Goal: Task Accomplishment & Management: Manage account settings

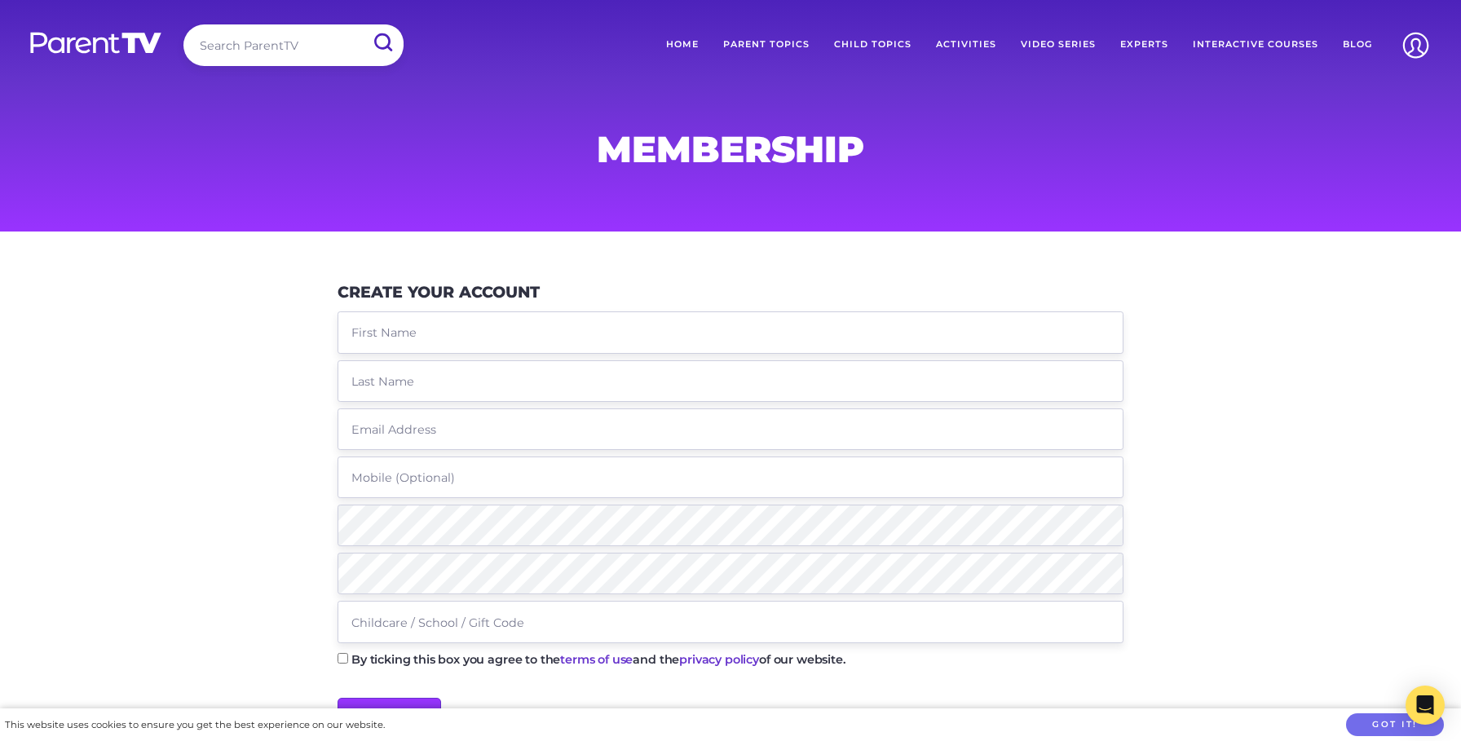
click at [462, 354] on fieldset at bounding box center [731, 480] width 786 height 338
click at [462, 338] on input "text" at bounding box center [731, 332] width 786 height 42
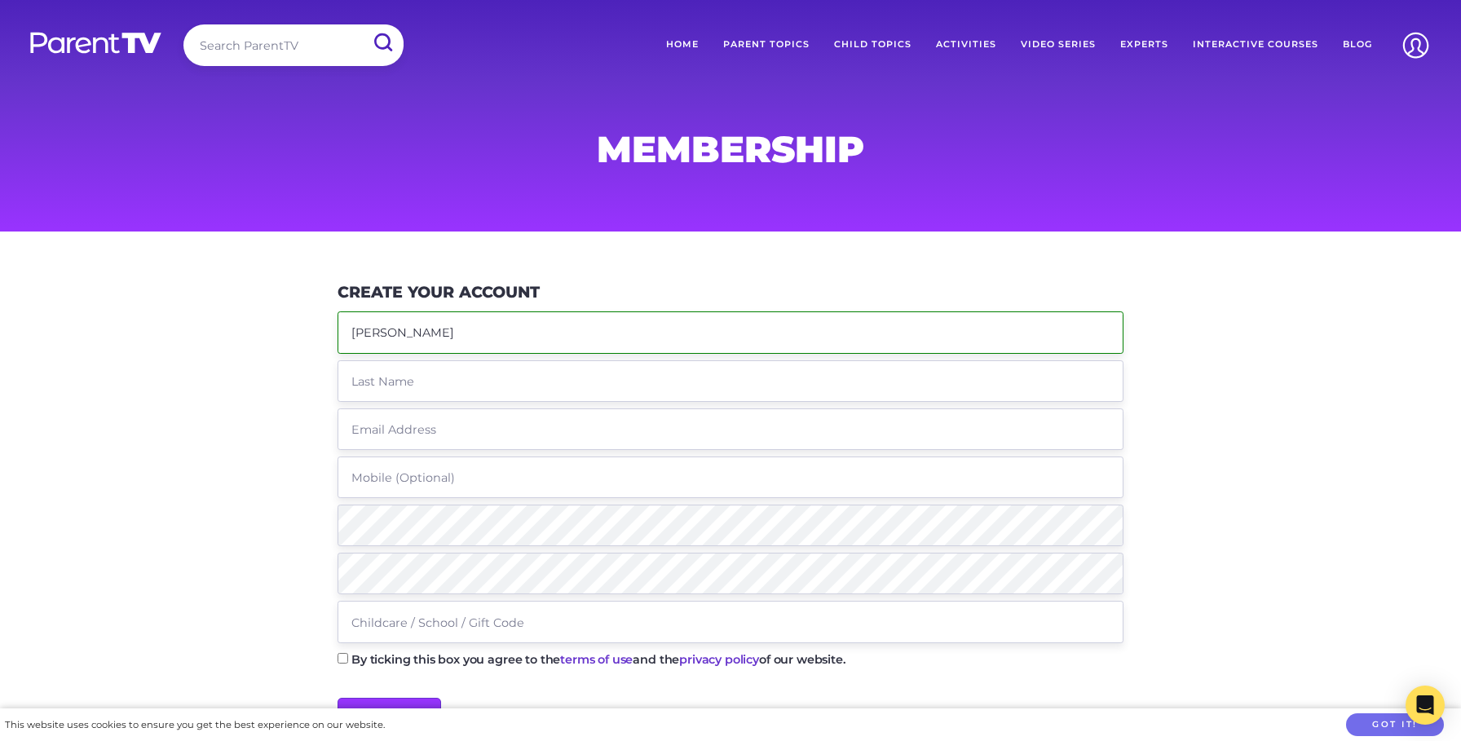
type input "[PERSON_NAME]"
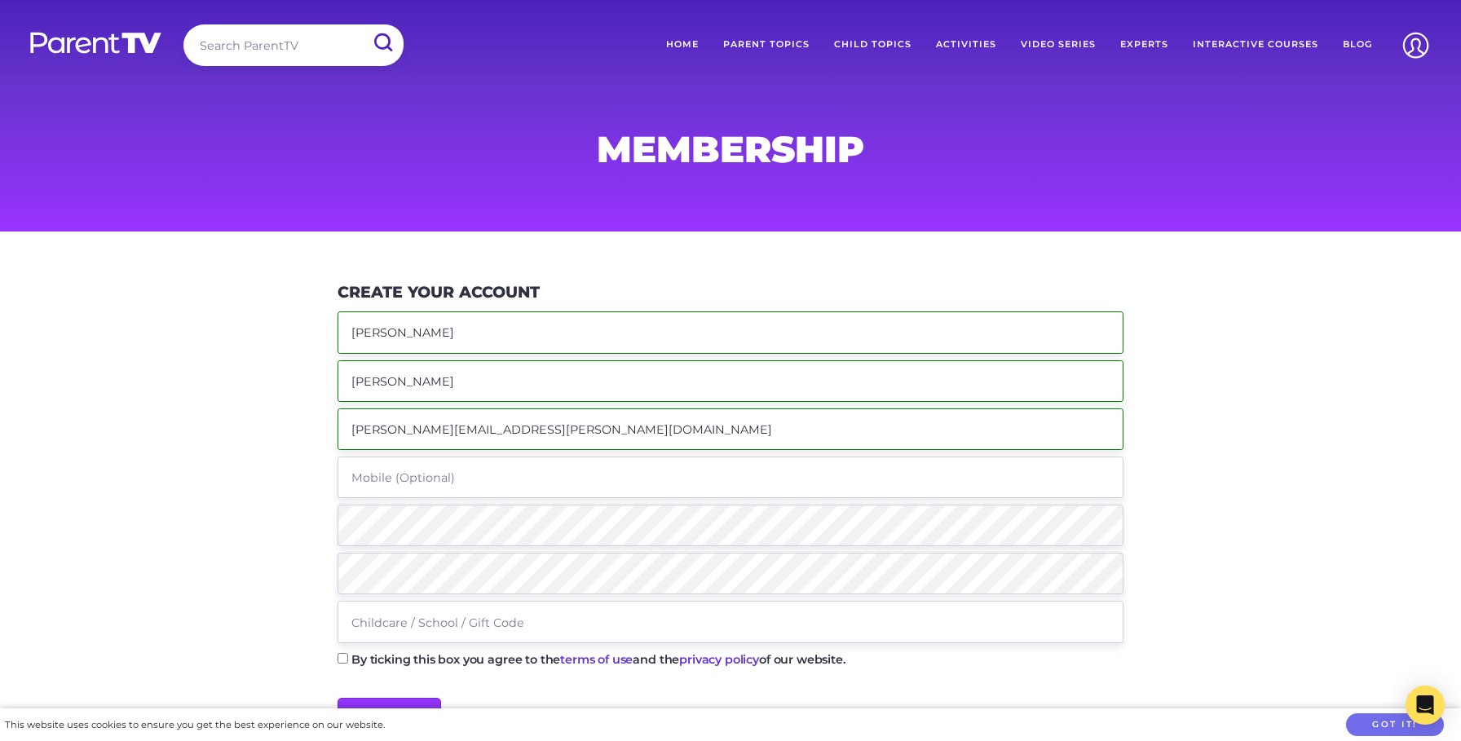
type input "[PERSON_NAME][EMAIL_ADDRESS][PERSON_NAME][DOMAIN_NAME]"
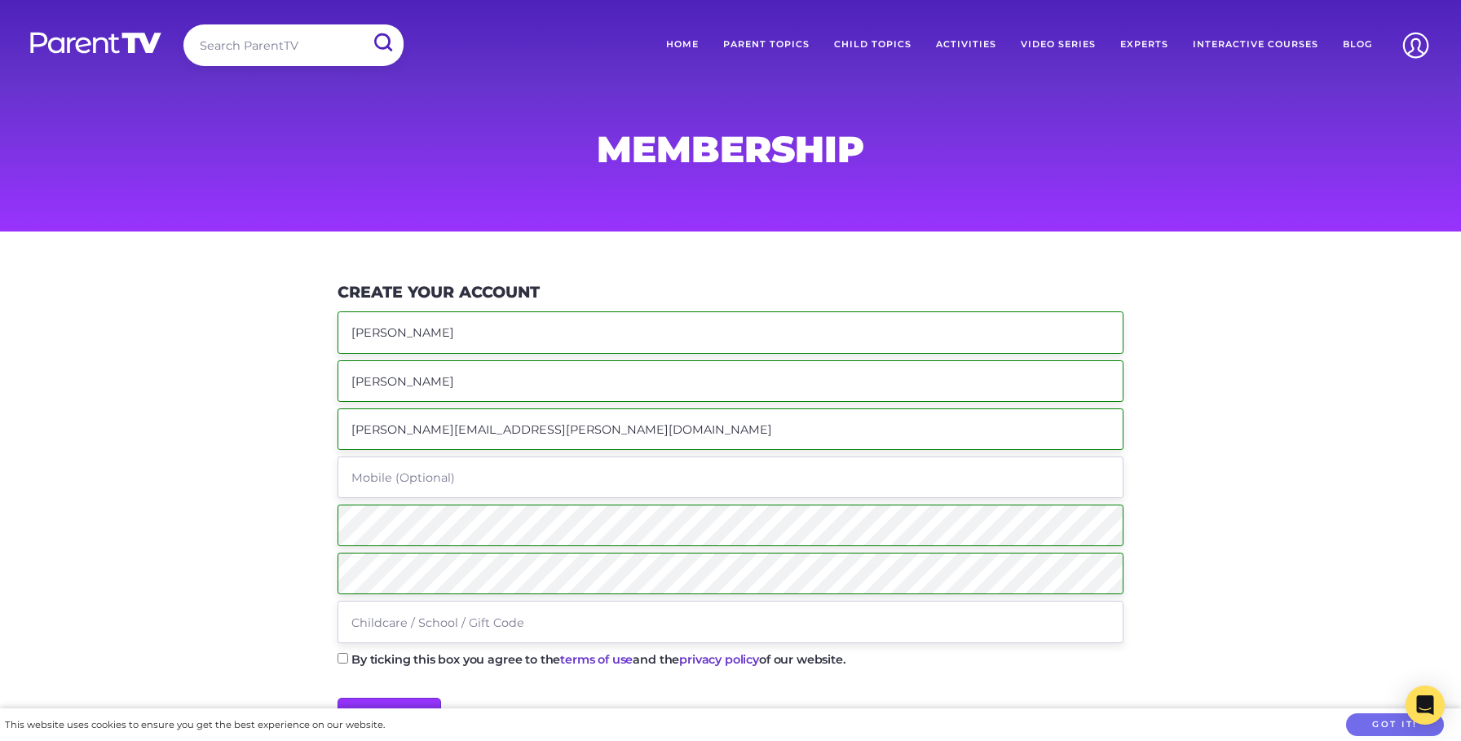
click at [583, 617] on input "text" at bounding box center [731, 622] width 786 height 42
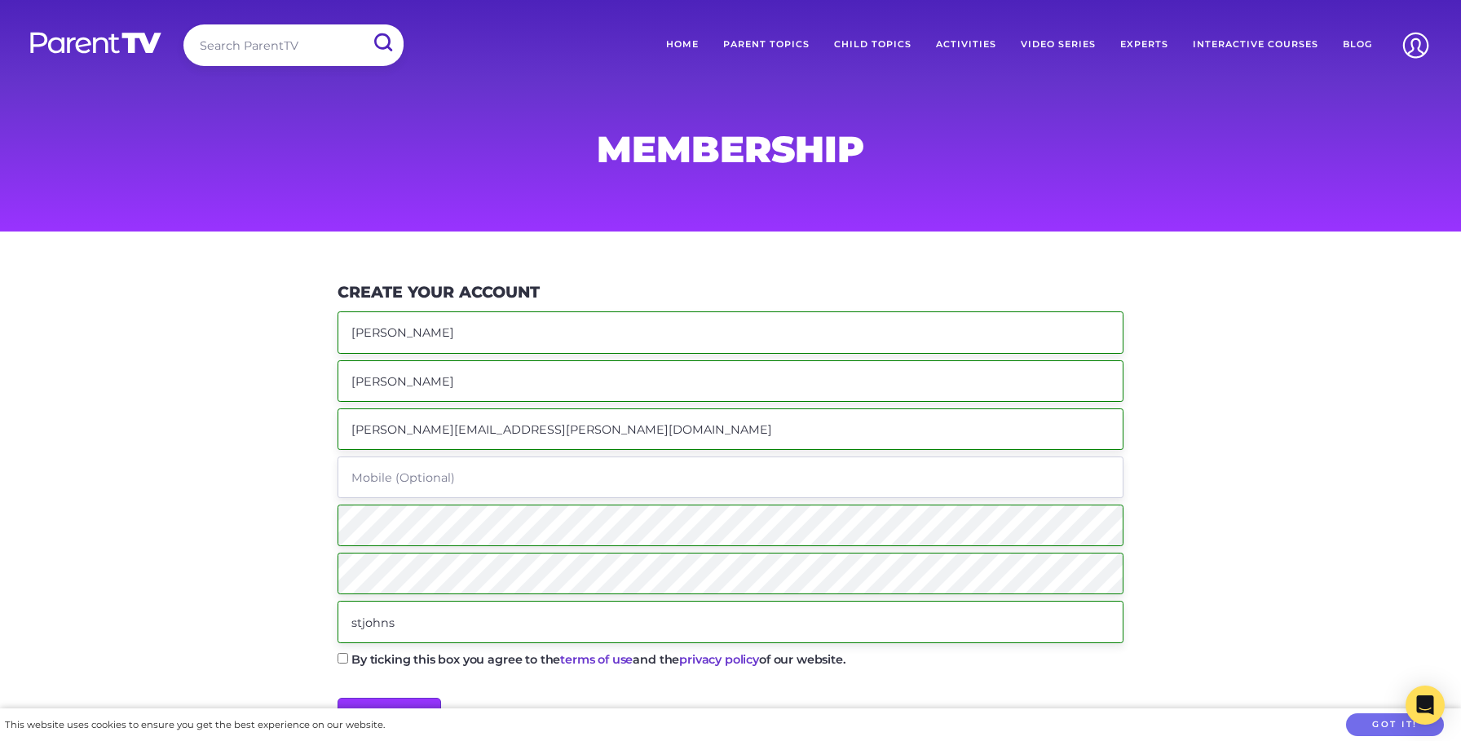
type input "stjohns"
click at [347, 658] on input "By ticking this box you agree to the terms of use and the privacy policy of our…" at bounding box center [343, 658] width 11 height 11
checkbox input "true"
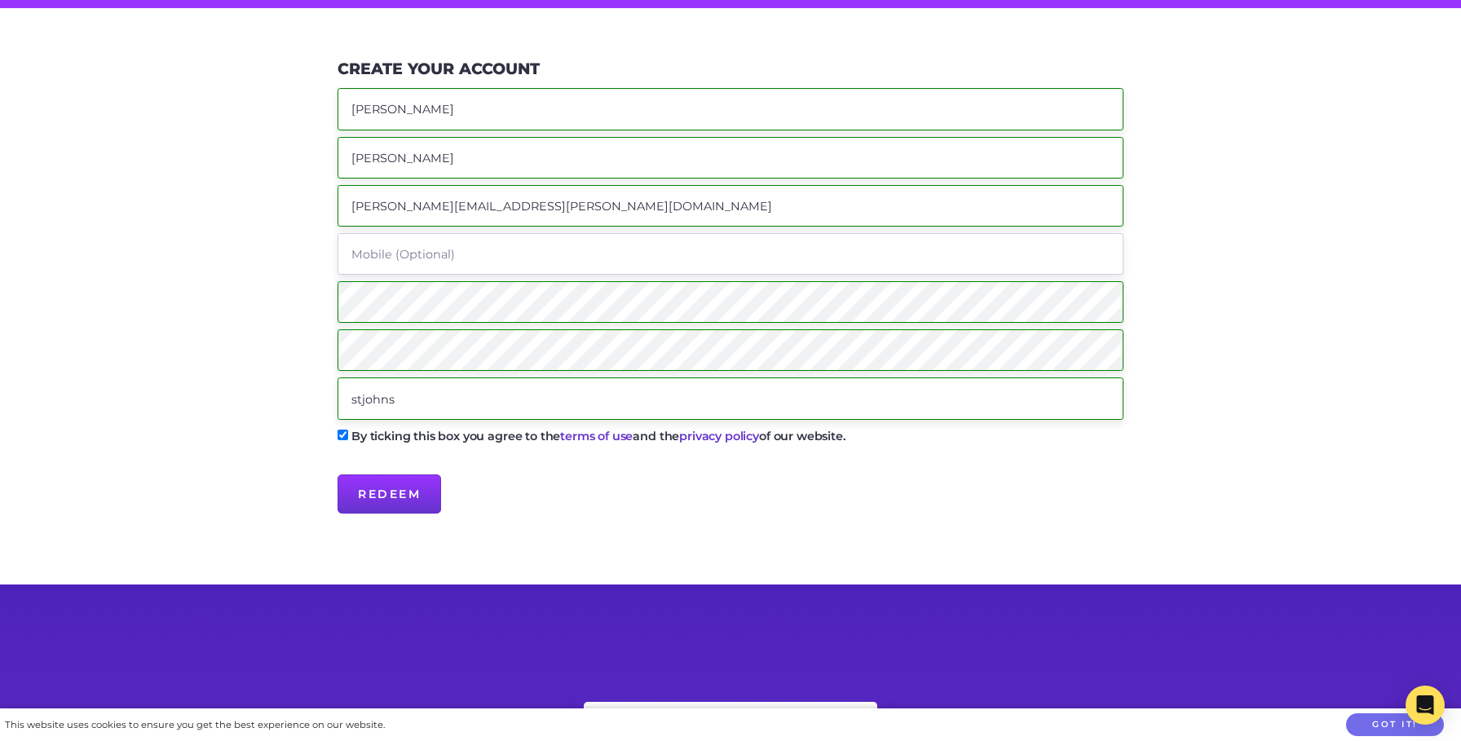
scroll to position [225, 0]
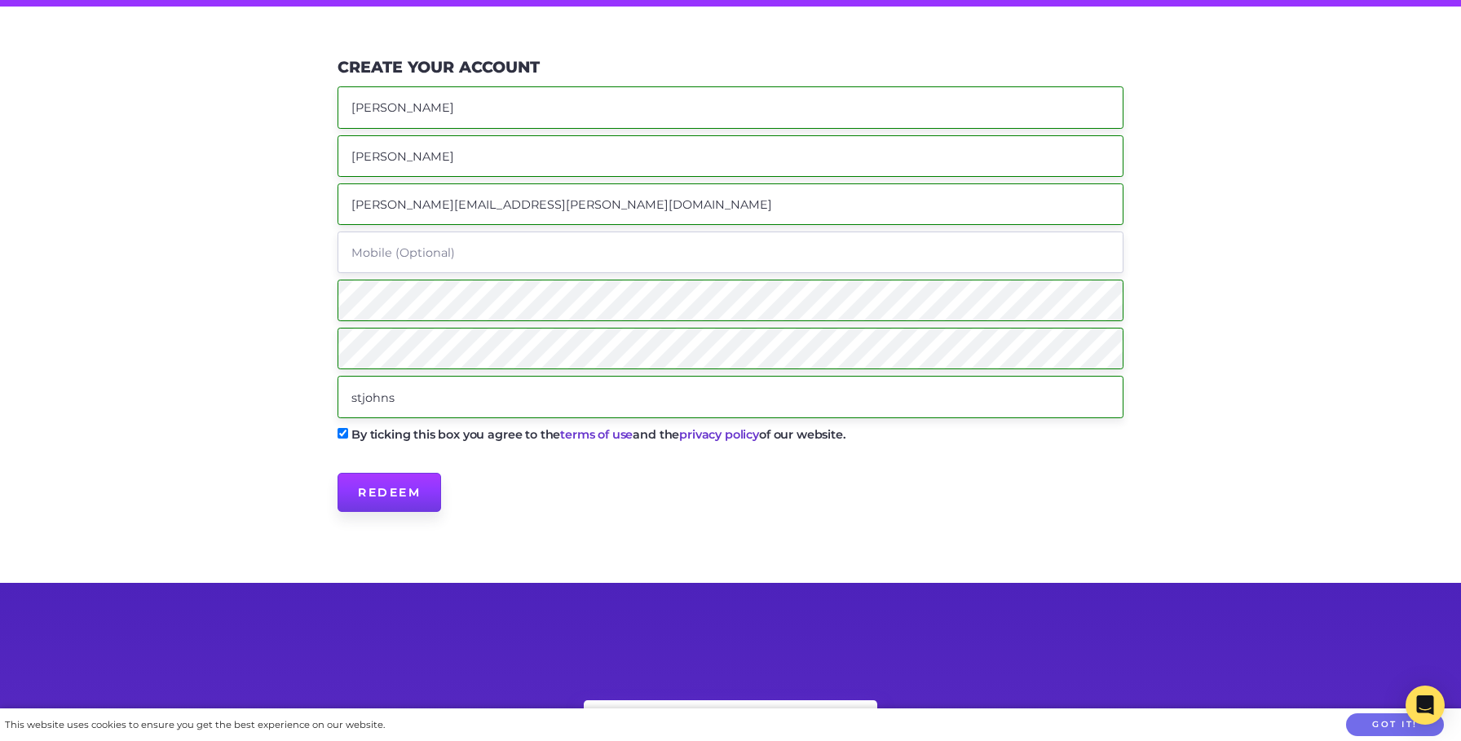
click at [399, 496] on input "Redeem" at bounding box center [390, 492] width 104 height 39
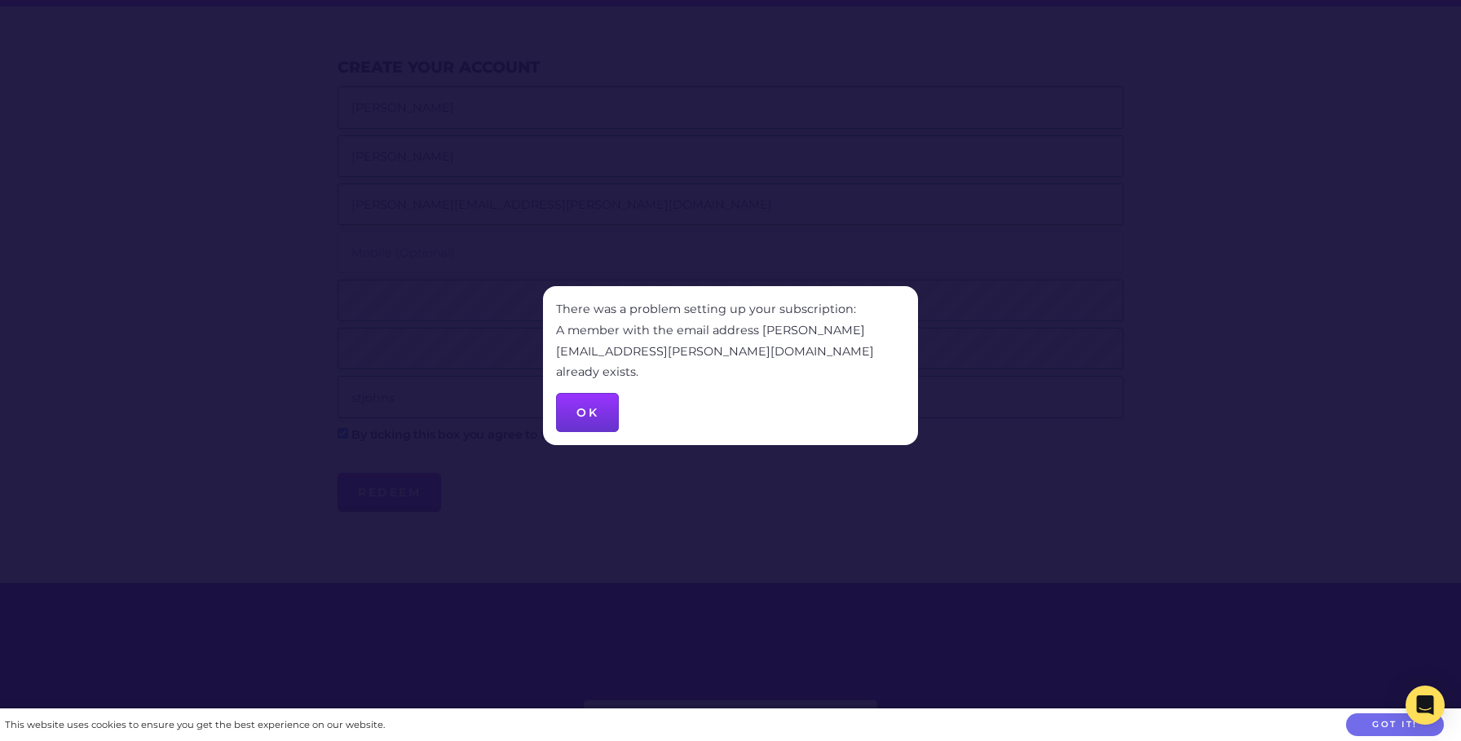
click at [585, 393] on button "OK" at bounding box center [587, 412] width 63 height 39
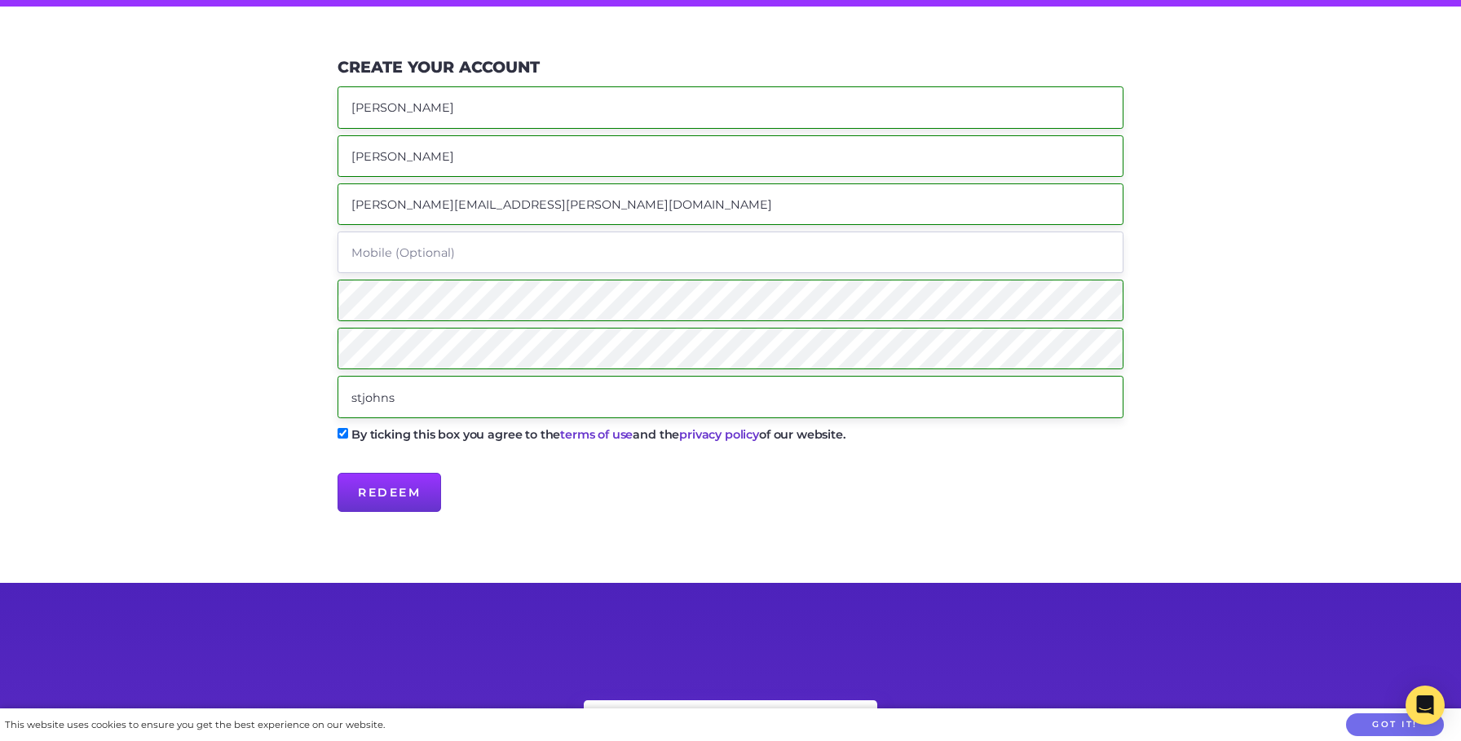
scroll to position [0, 0]
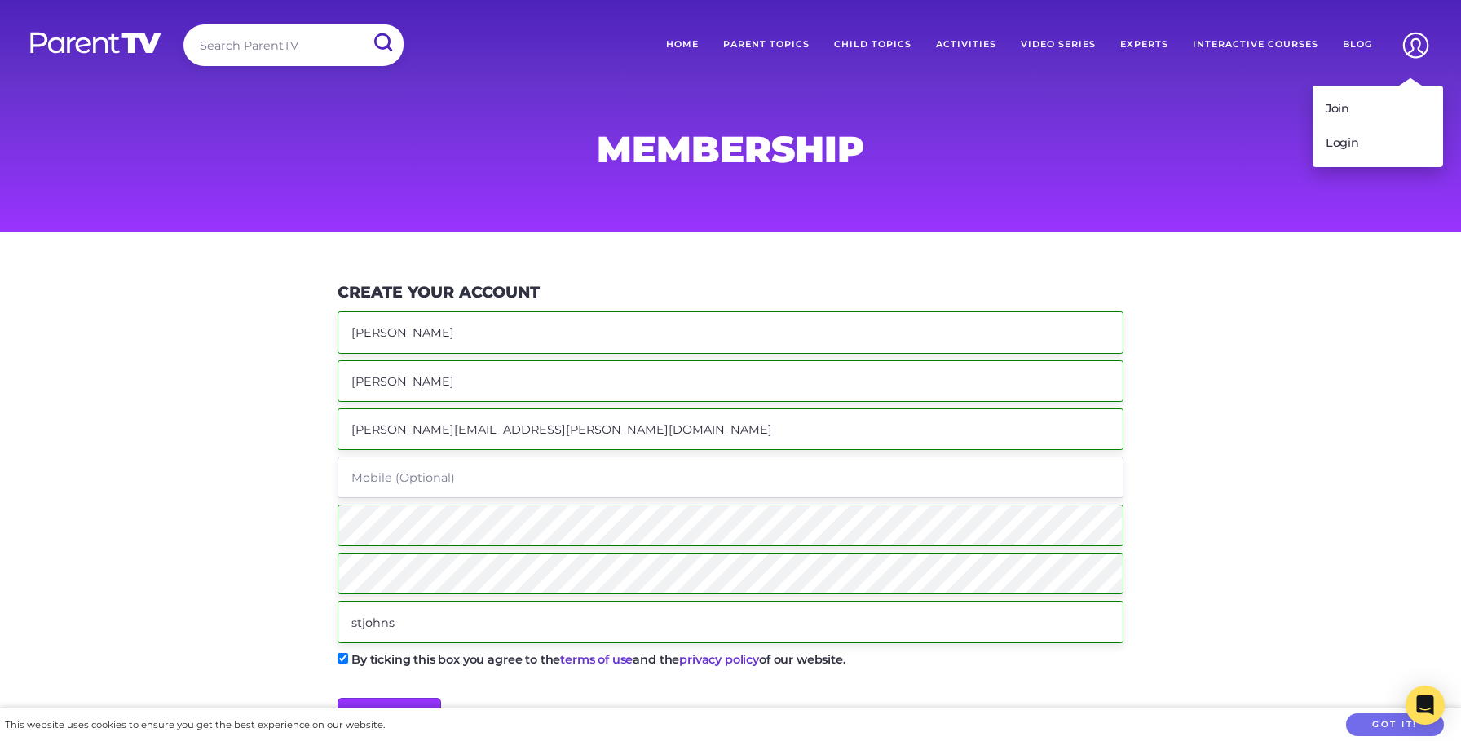
click at [1421, 48] on img at bounding box center [1416, 45] width 42 height 42
click at [1358, 136] on link "Login" at bounding box center [1378, 143] width 130 height 34
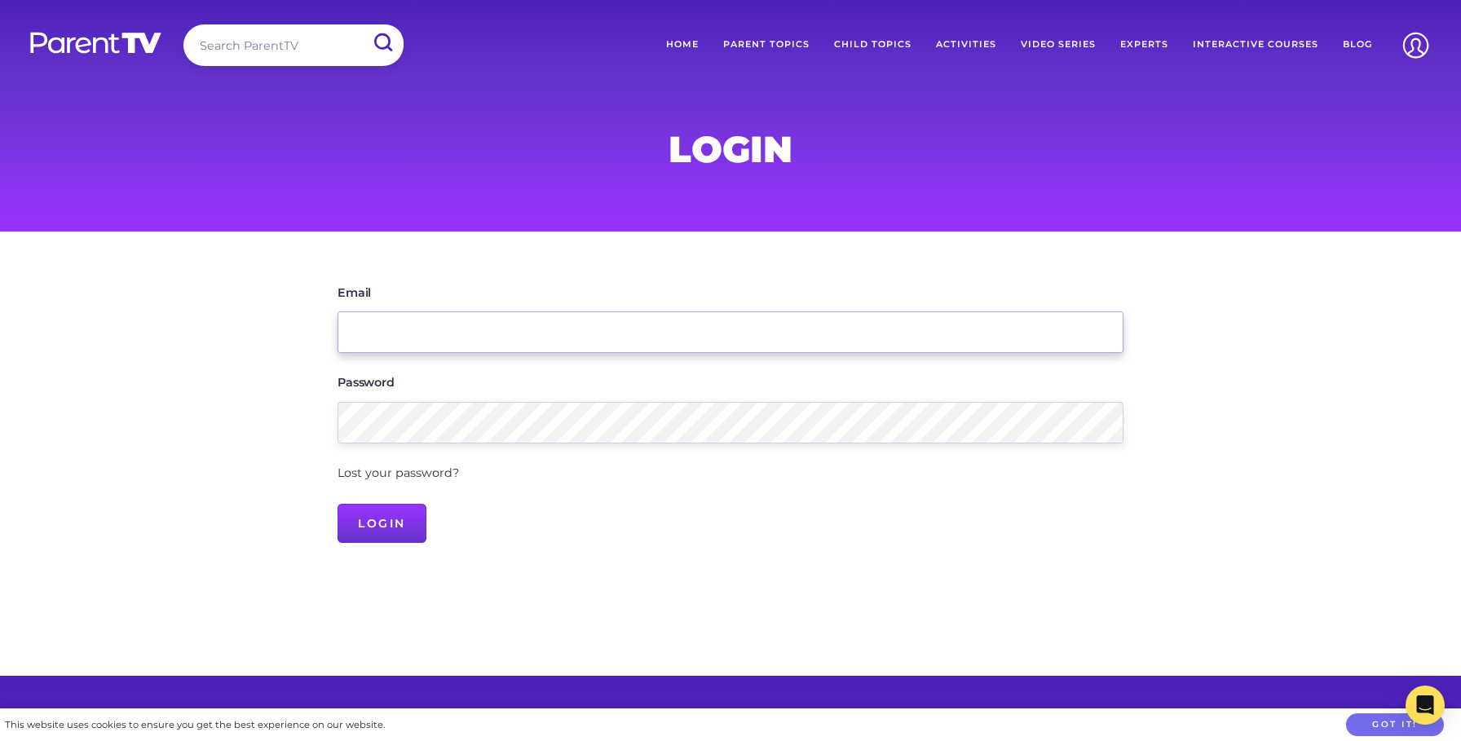
click at [553, 329] on input "Email" at bounding box center [731, 332] width 786 height 42
type input "[PERSON_NAME][EMAIL_ADDRESS][PERSON_NAME][DOMAIN_NAME]"
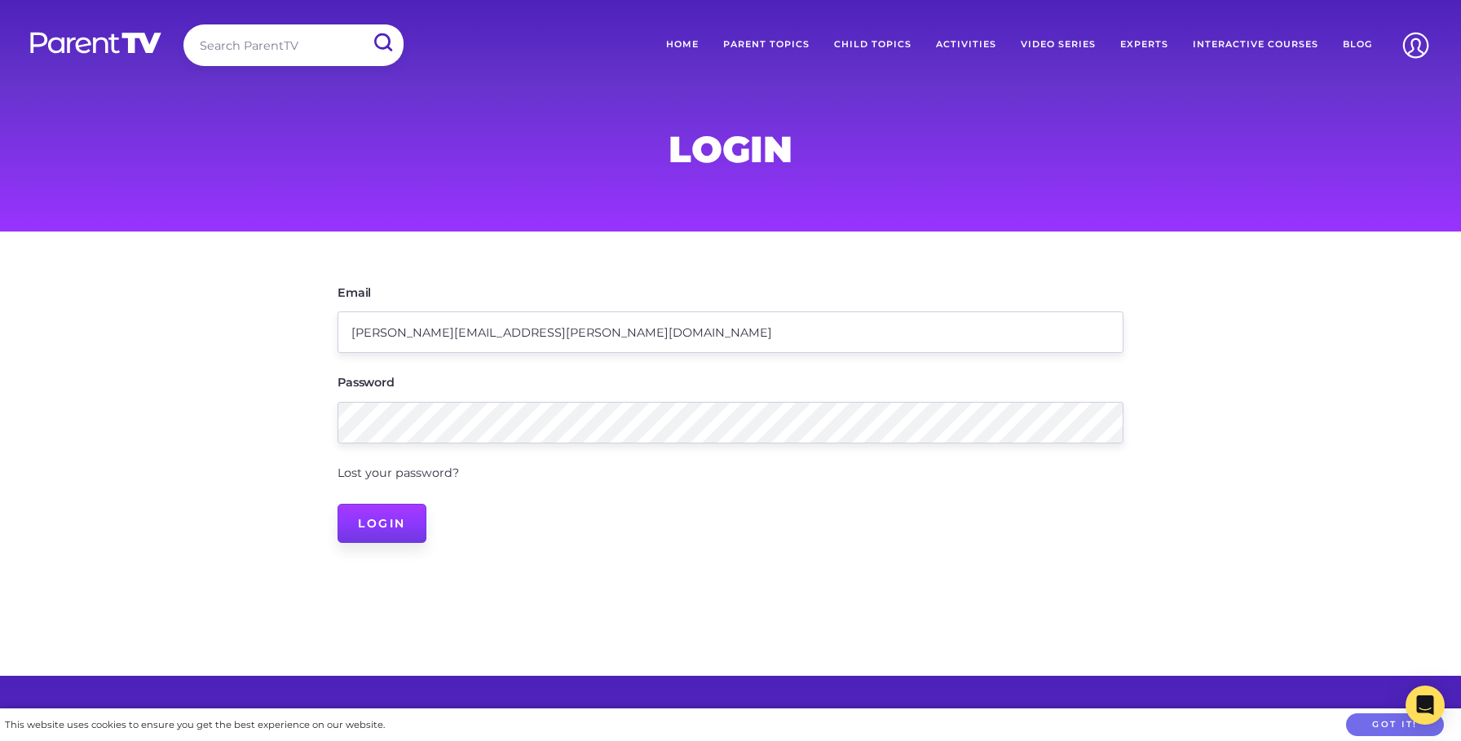
click at [379, 523] on input "Login" at bounding box center [382, 523] width 89 height 39
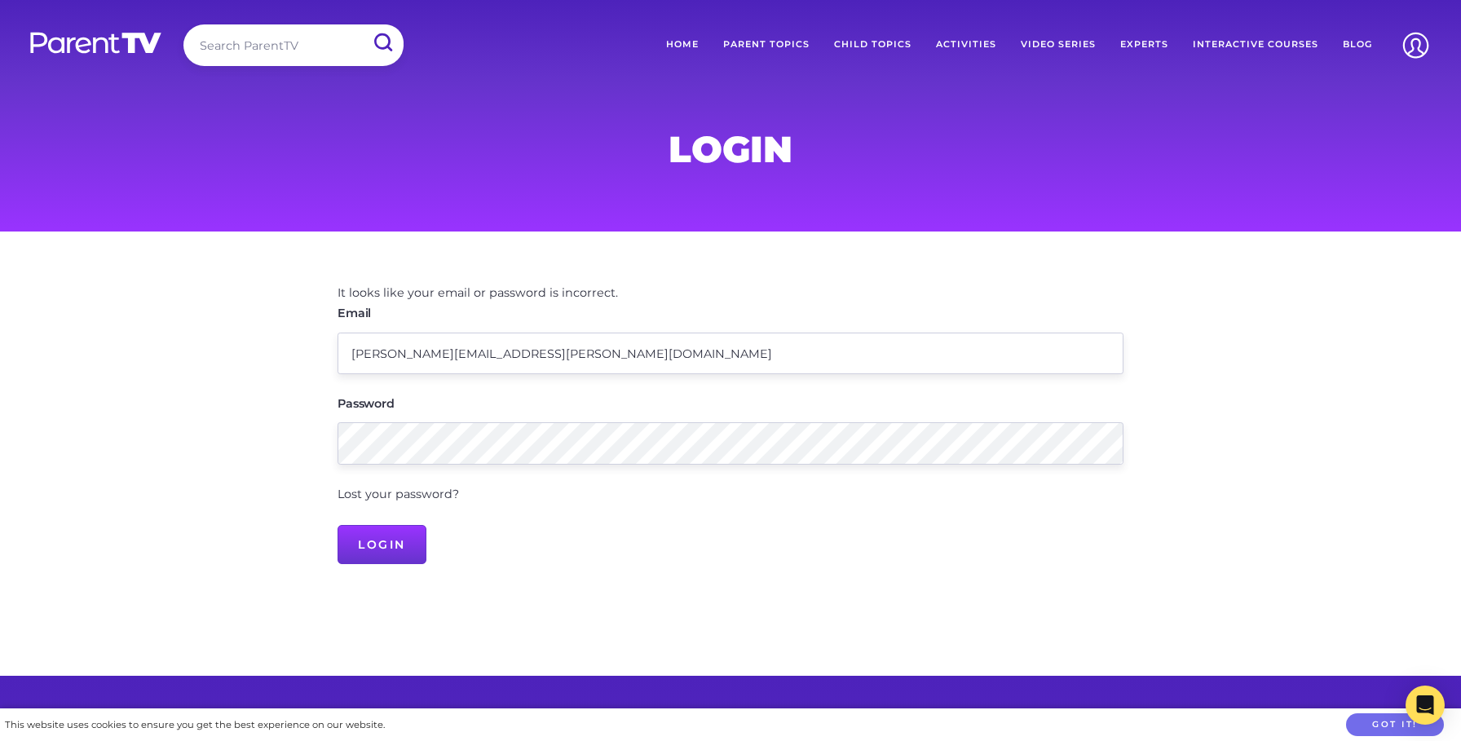
click at [402, 488] on div "Lost your password?" at bounding box center [731, 494] width 786 height 21
click at [407, 496] on link "Lost your password?" at bounding box center [398, 494] width 121 height 15
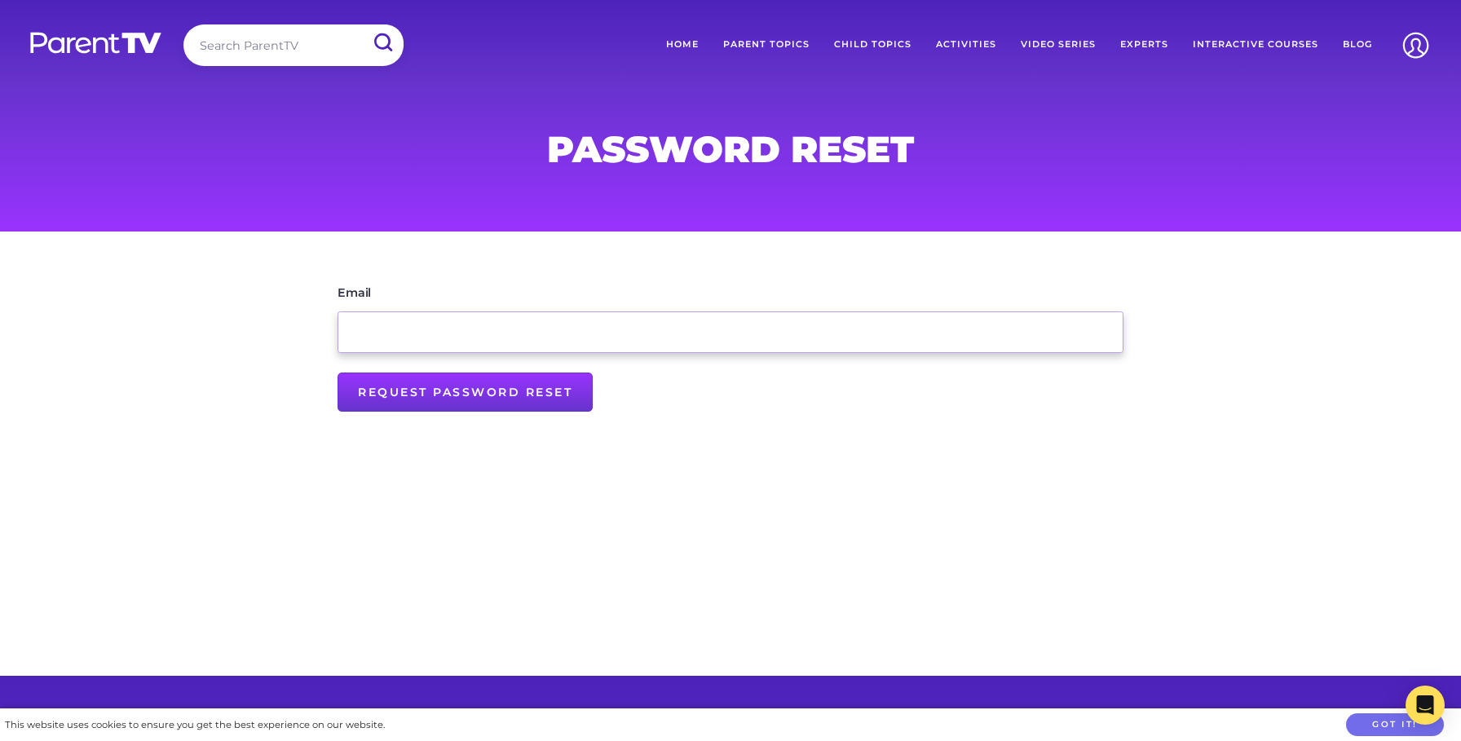
click at [466, 326] on input "Email" at bounding box center [731, 332] width 786 height 42
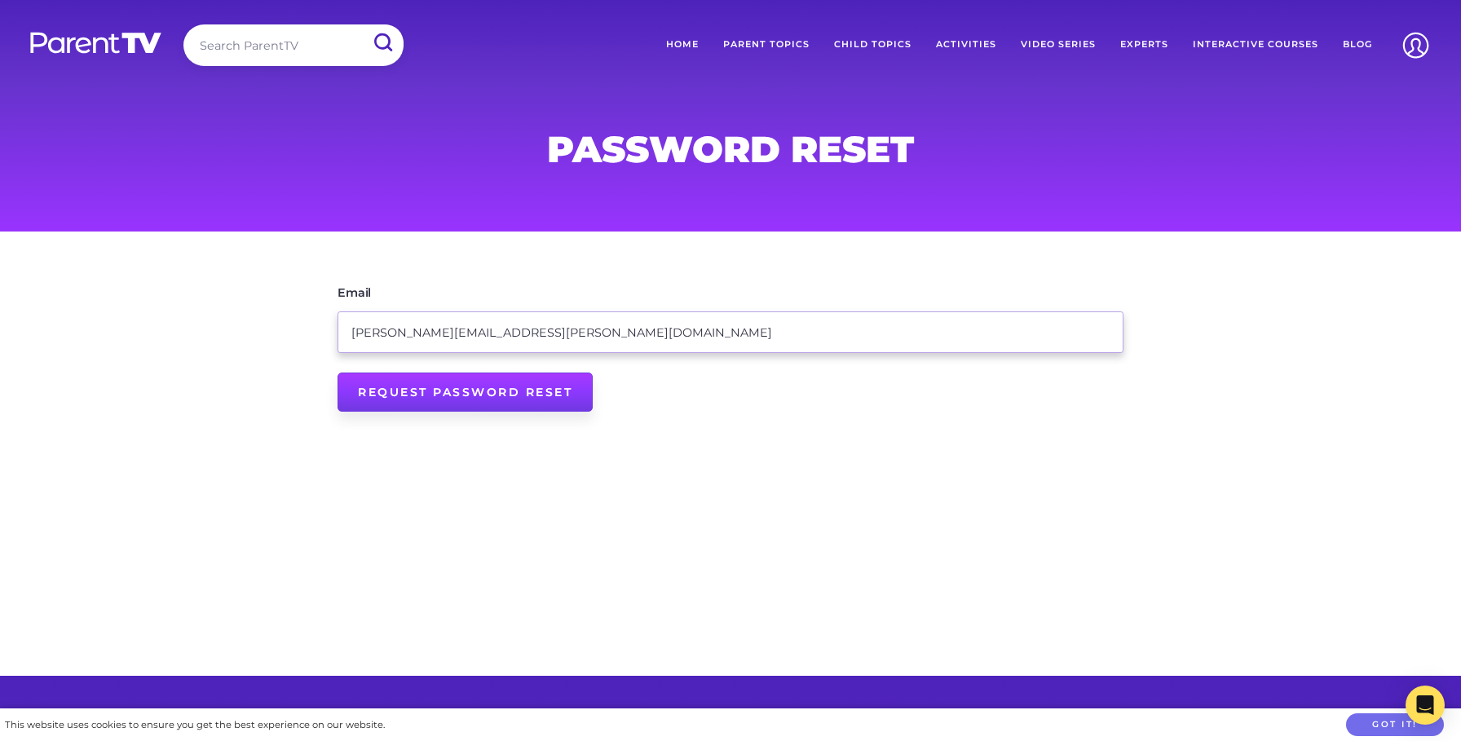
type input "[PERSON_NAME][EMAIL_ADDRESS][PERSON_NAME][DOMAIN_NAME]"
click at [459, 400] on input "Request Password Reset" at bounding box center [465, 392] width 255 height 39
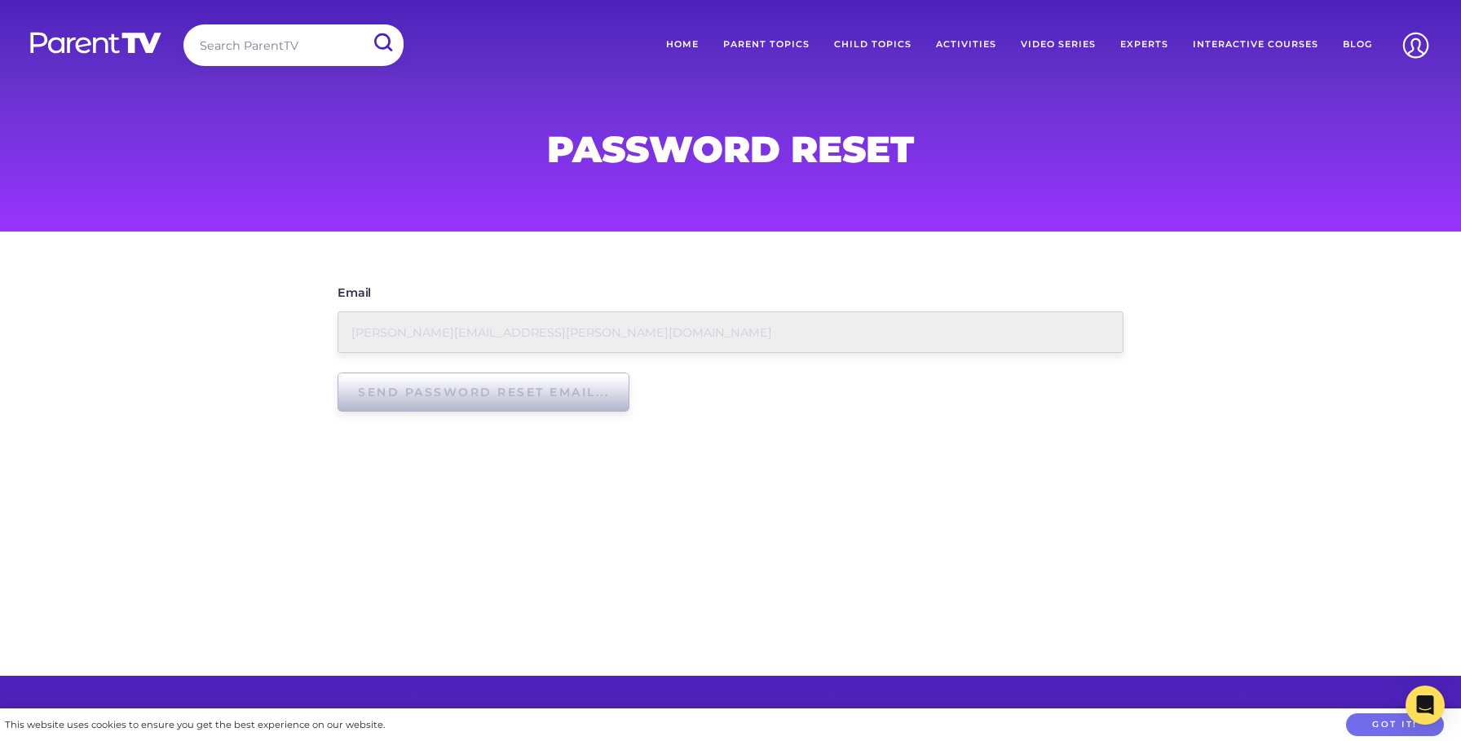
type input "Request Password Reset"
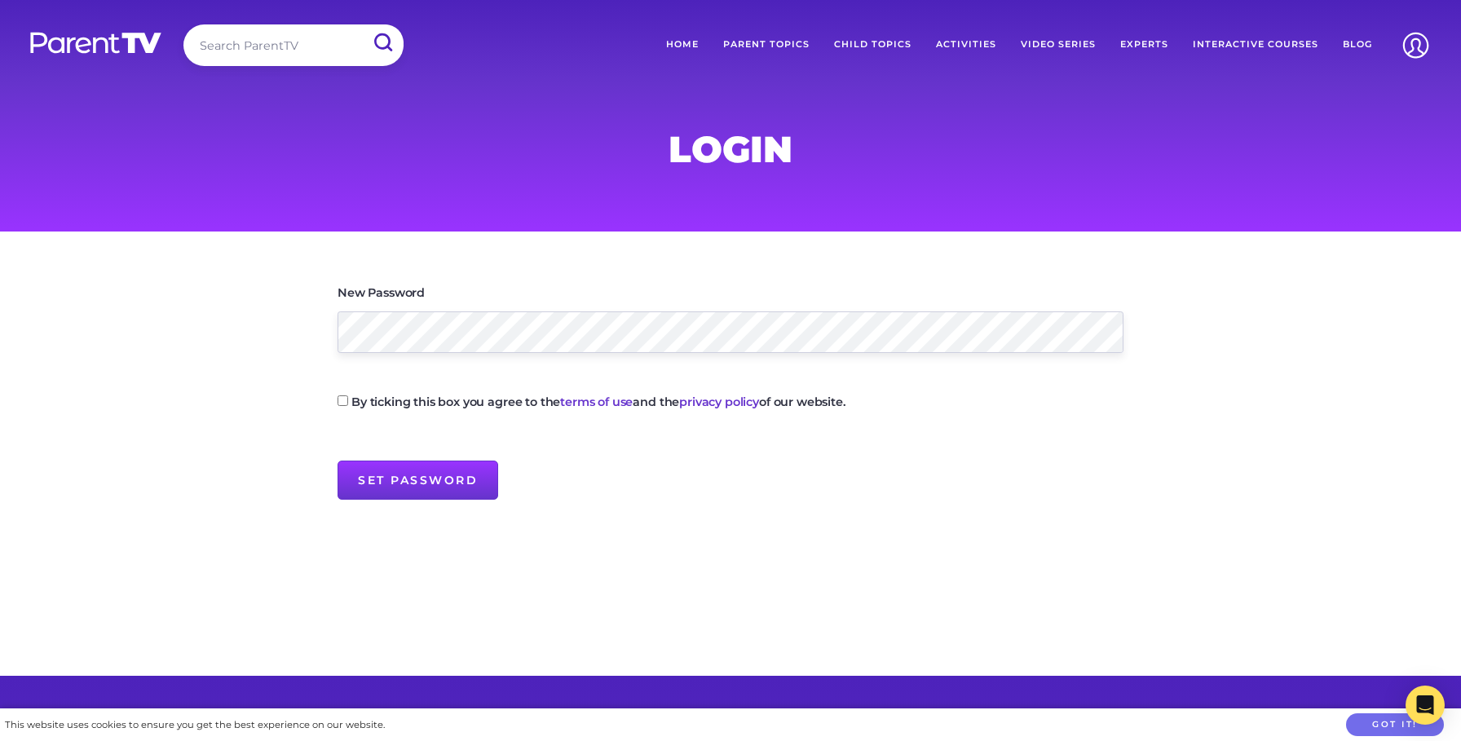
click at [412, 356] on form "New Password By ticking this box you agree to the terms of use and the privacy …" at bounding box center [731, 391] width 786 height 217
click at [343, 401] on input "By ticking this box you agree to the terms of use and the privacy policy of our…" at bounding box center [343, 400] width 11 height 11
checkbox input "true"
click at [398, 476] on input "Set Password" at bounding box center [418, 480] width 161 height 39
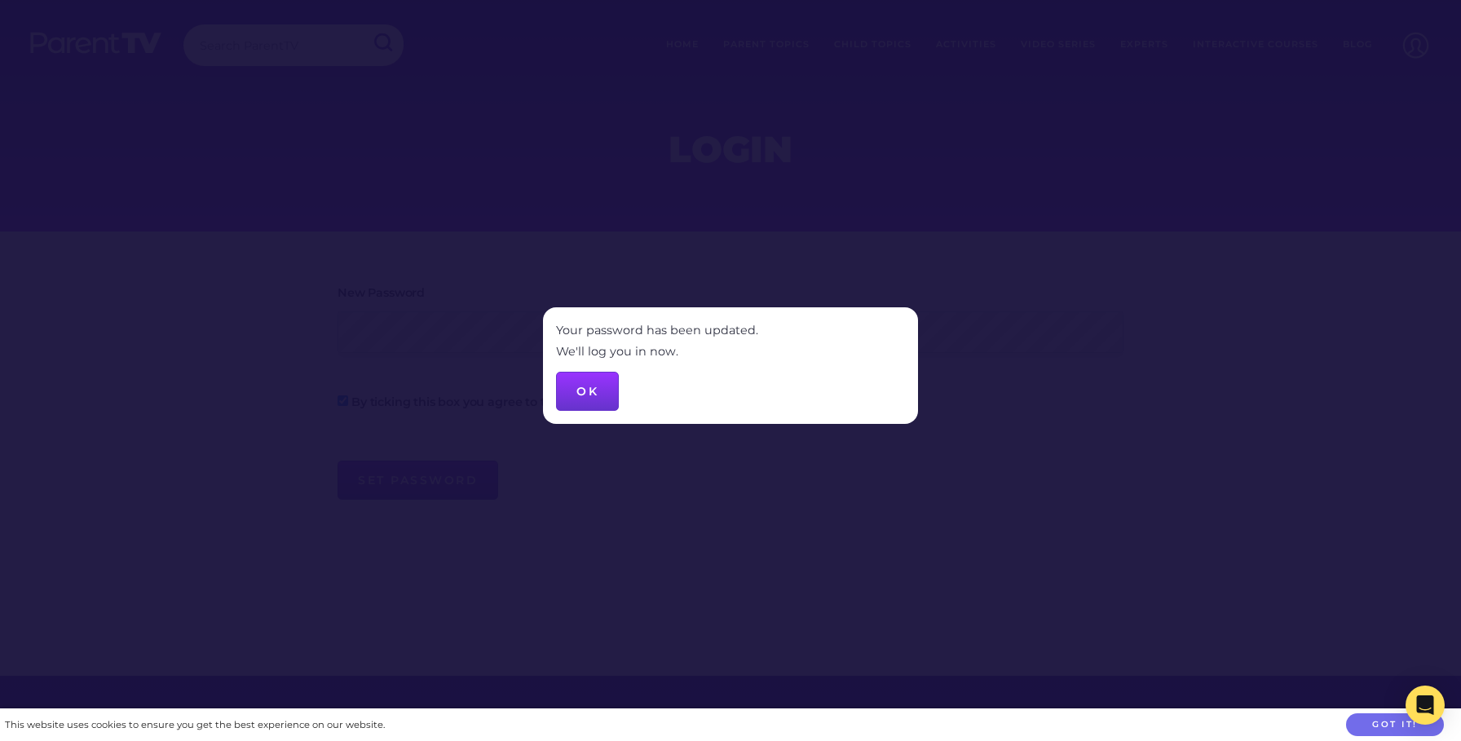
click at [592, 388] on button "OK" at bounding box center [587, 391] width 63 height 39
click at [590, 396] on button "OK" at bounding box center [587, 391] width 63 height 39
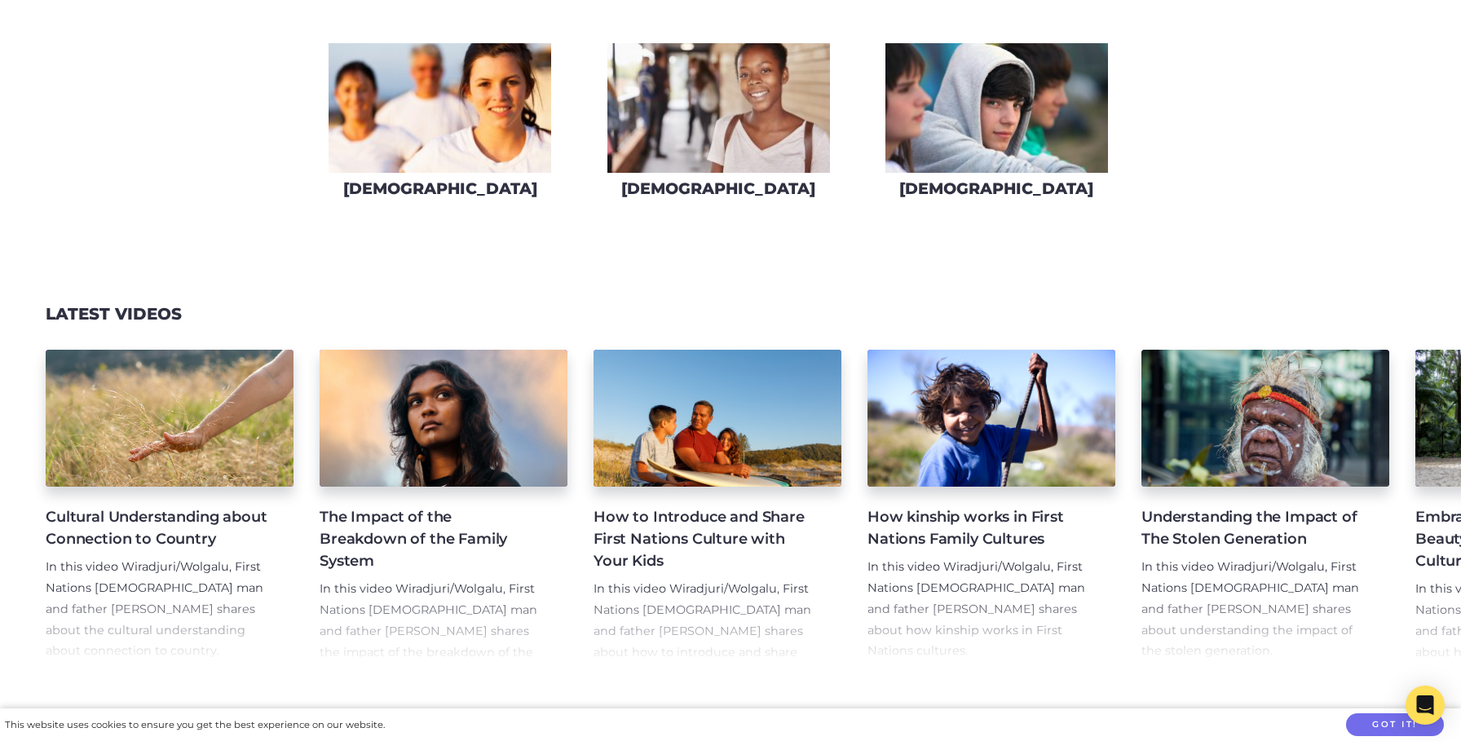
scroll to position [1619, 0]
